Goal: Find contact information: Find contact information

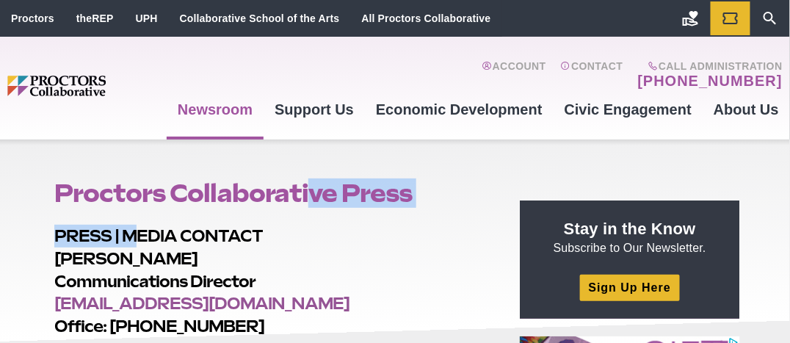
drag, startPoint x: 162, startPoint y: 295, endPoint x: 135, endPoint y: 225, distance: 75.3
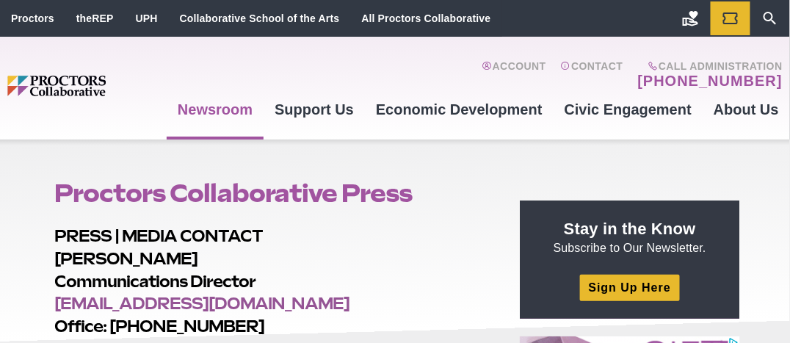
click at [242, 250] on h2 "PRESS | MEDIA CONTACT [PERSON_NAME] Communications Director [EMAIL_ADDRESS][DOM…" at bounding box center [270, 281] width 432 height 113
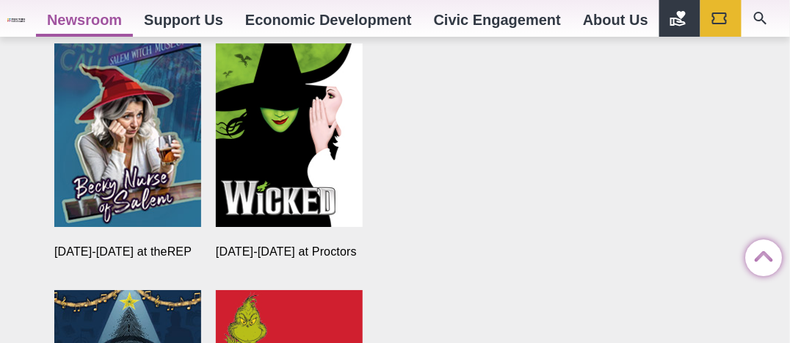
scroll to position [1175, 0]
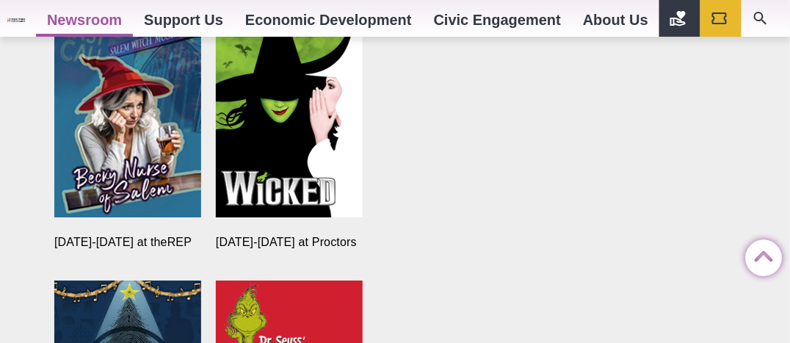
click at [106, 149] on img at bounding box center [127, 126] width 147 height 184
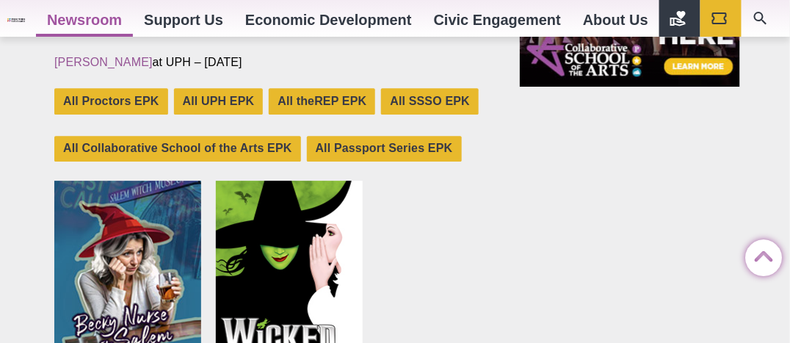
scroll to position [1101, 0]
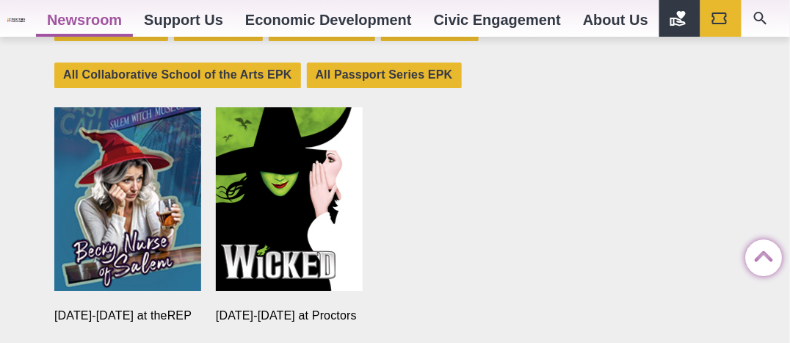
click at [103, 214] on img at bounding box center [127, 199] width 147 height 184
